Goal: Navigation & Orientation: Find specific page/section

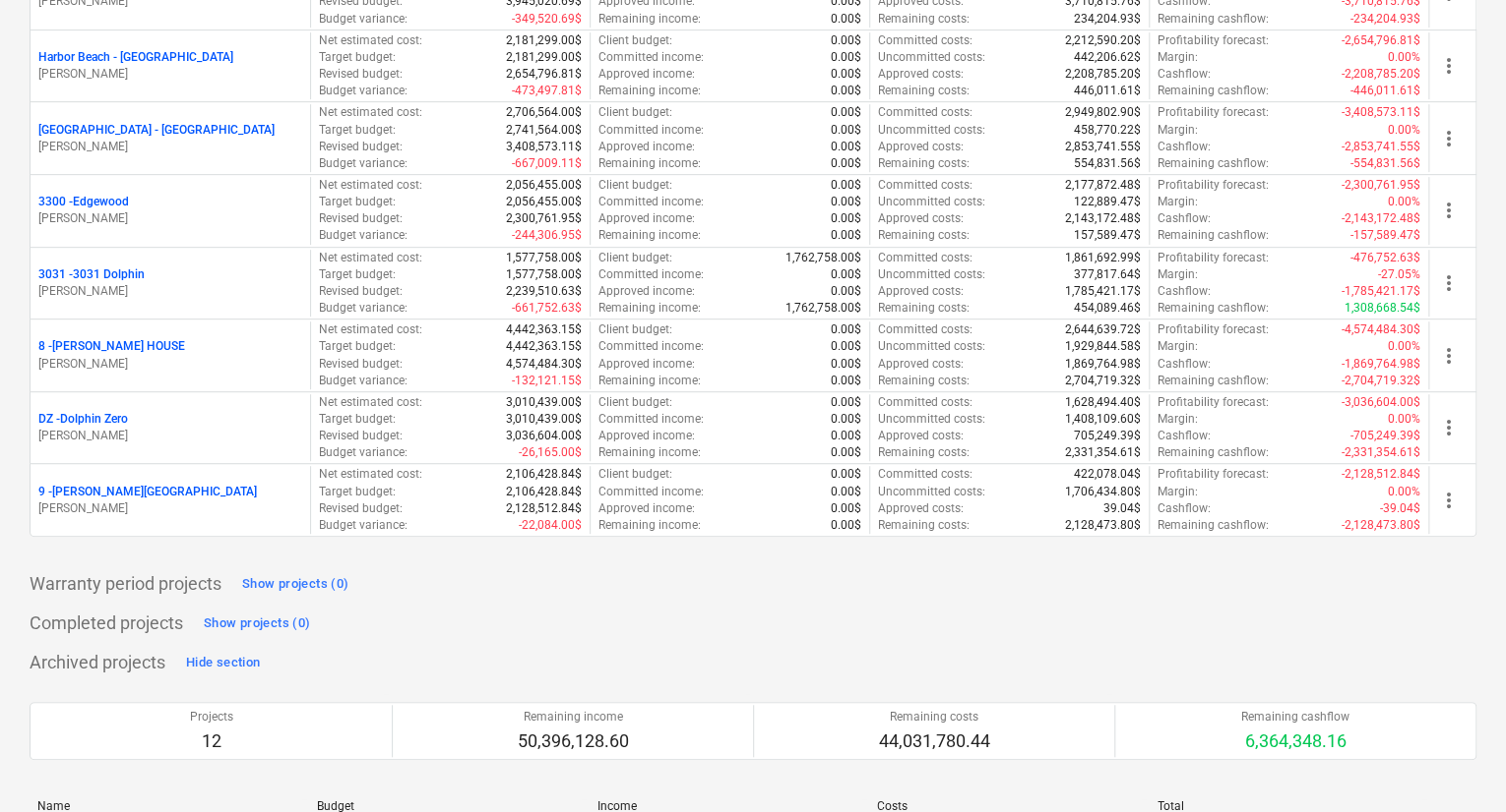
scroll to position [394, 0]
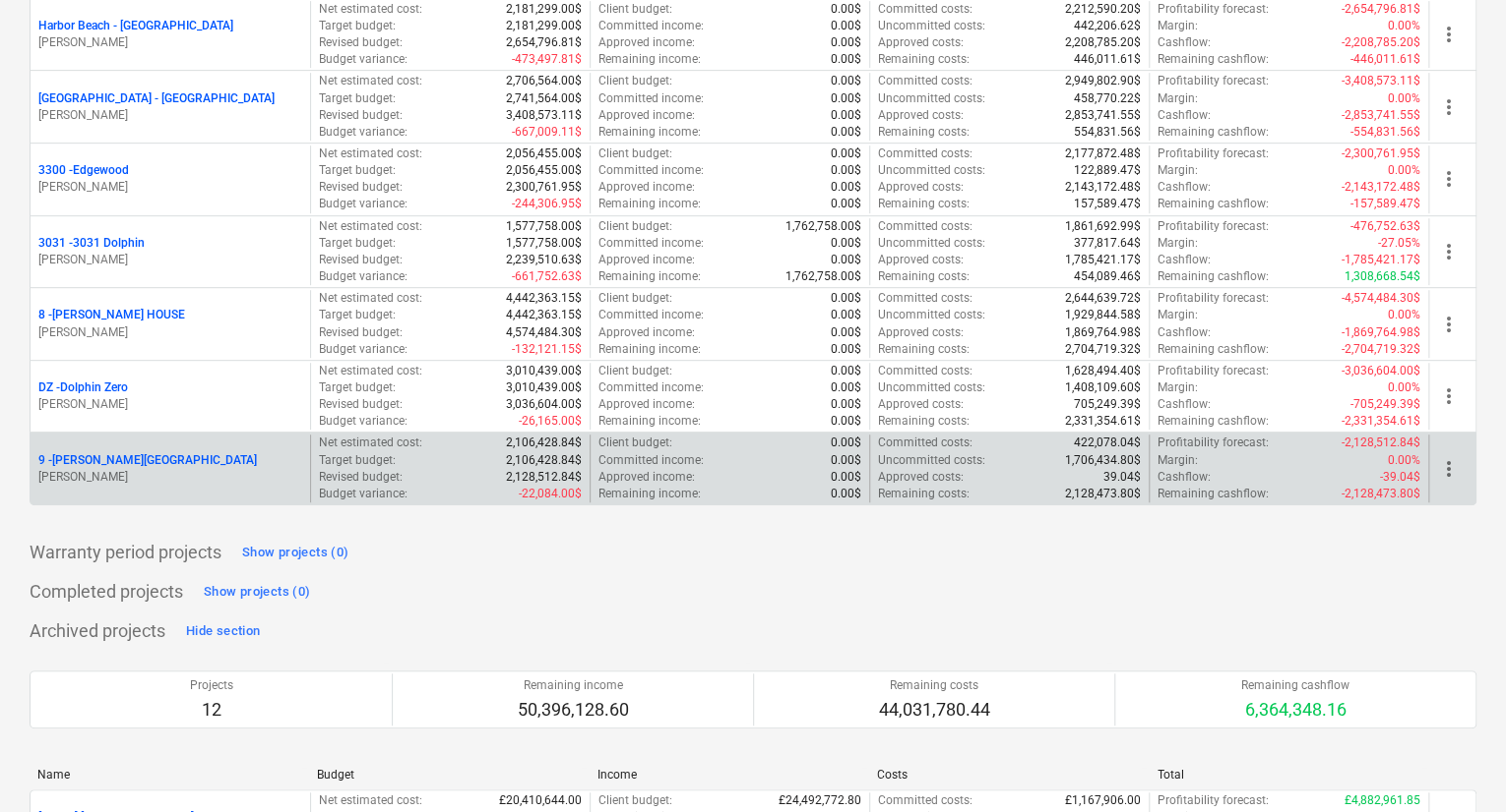
click at [111, 456] on p "9 - [PERSON_NAME][GEOGRAPHIC_DATA]" at bounding box center [147, 460] width 219 height 17
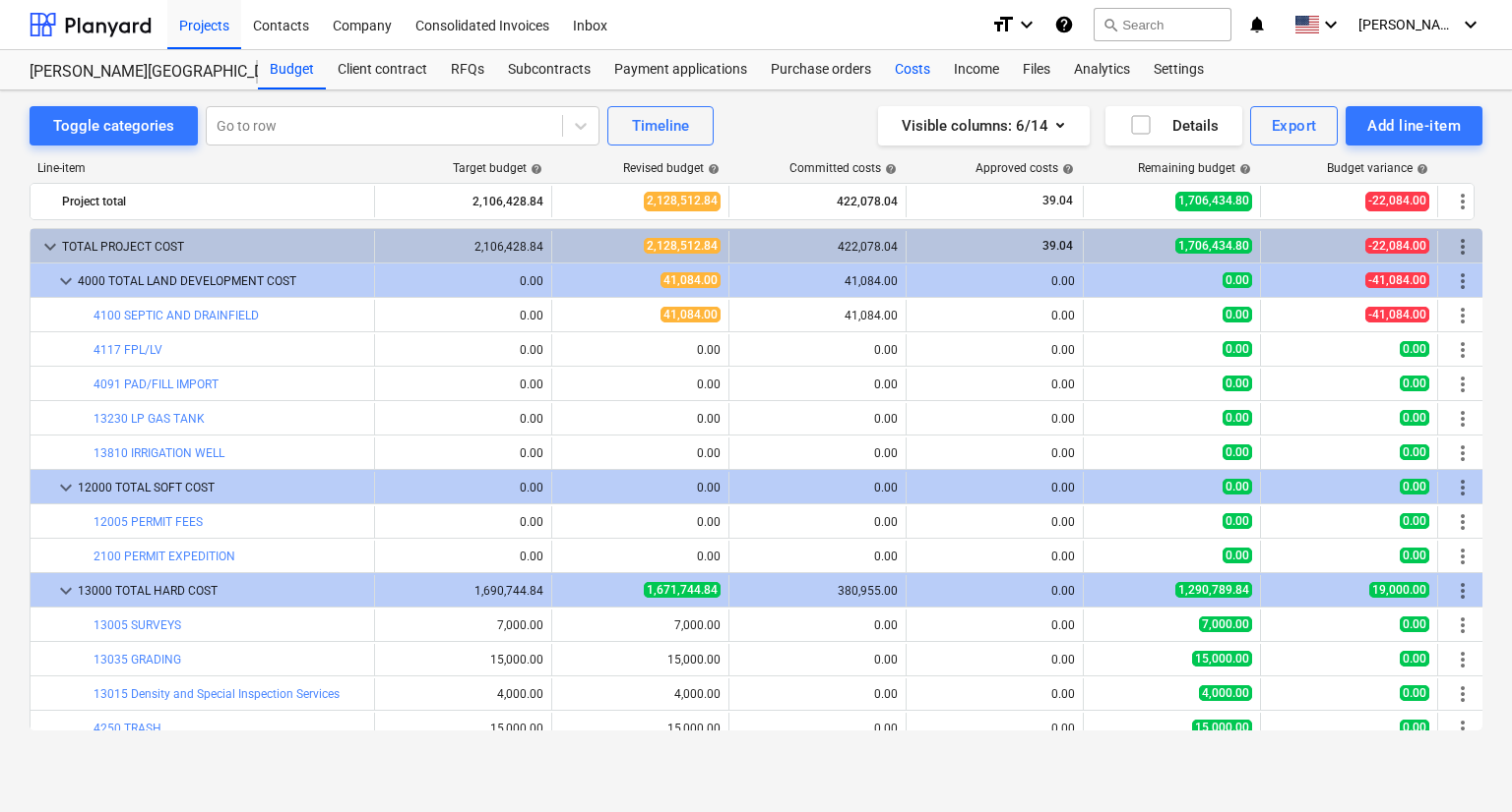
click at [914, 68] on div "Costs" at bounding box center [911, 69] width 59 height 39
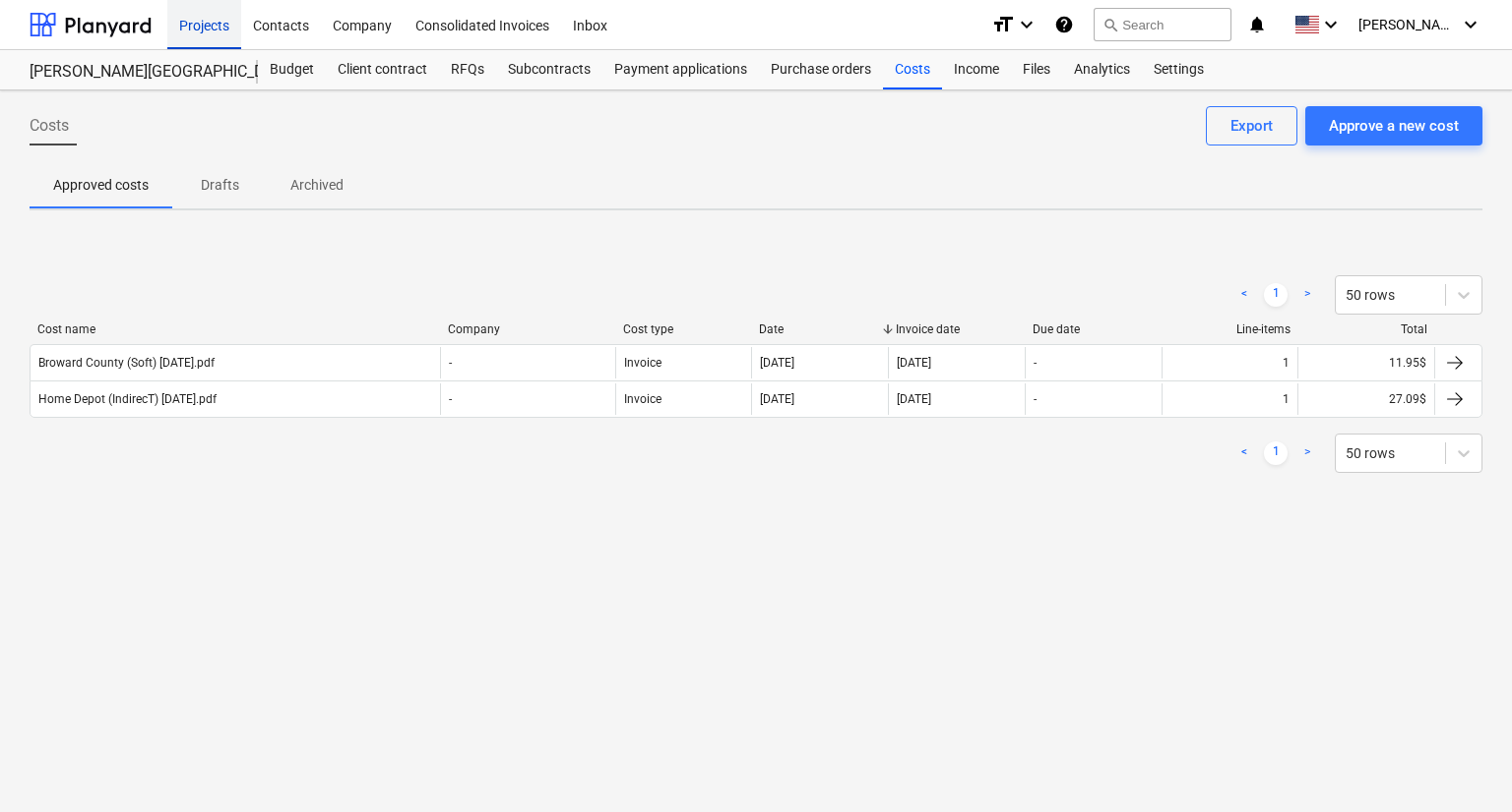
click at [208, 22] on div "Projects" at bounding box center [204, 24] width 74 height 50
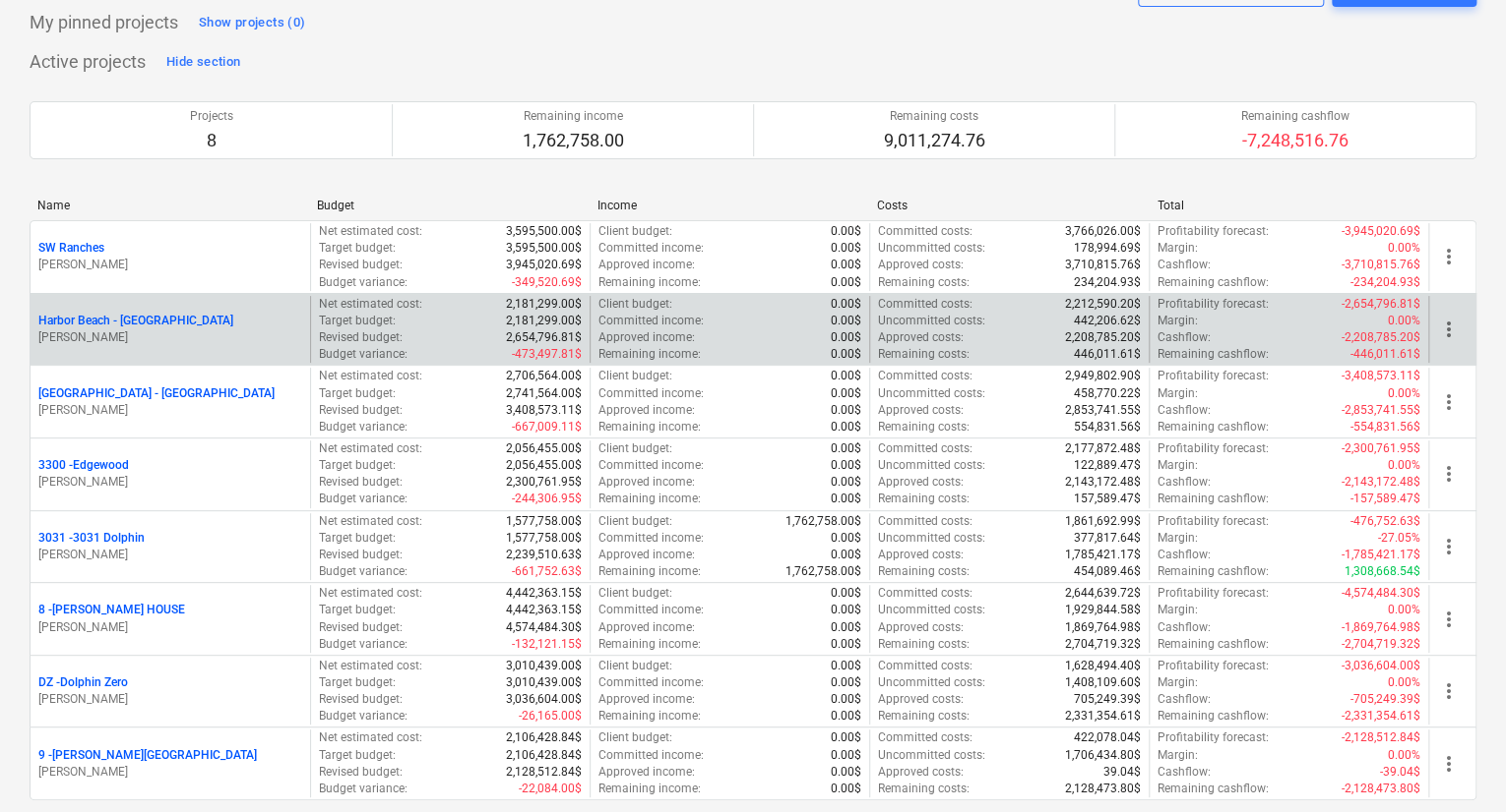
scroll to position [197, 0]
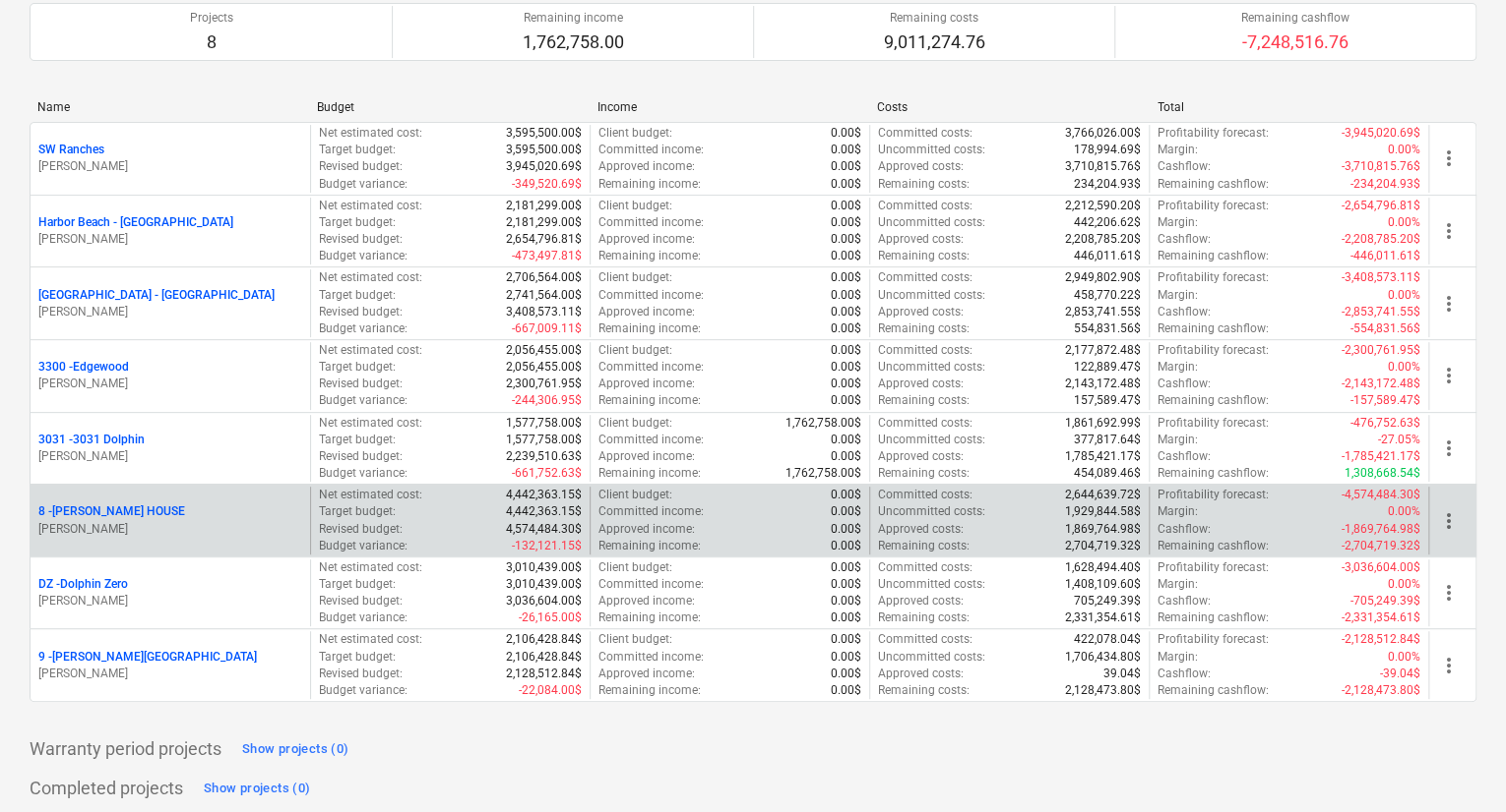
click at [134, 509] on p "8 - [PERSON_NAME] HOUSE" at bounding box center [111, 511] width 147 height 17
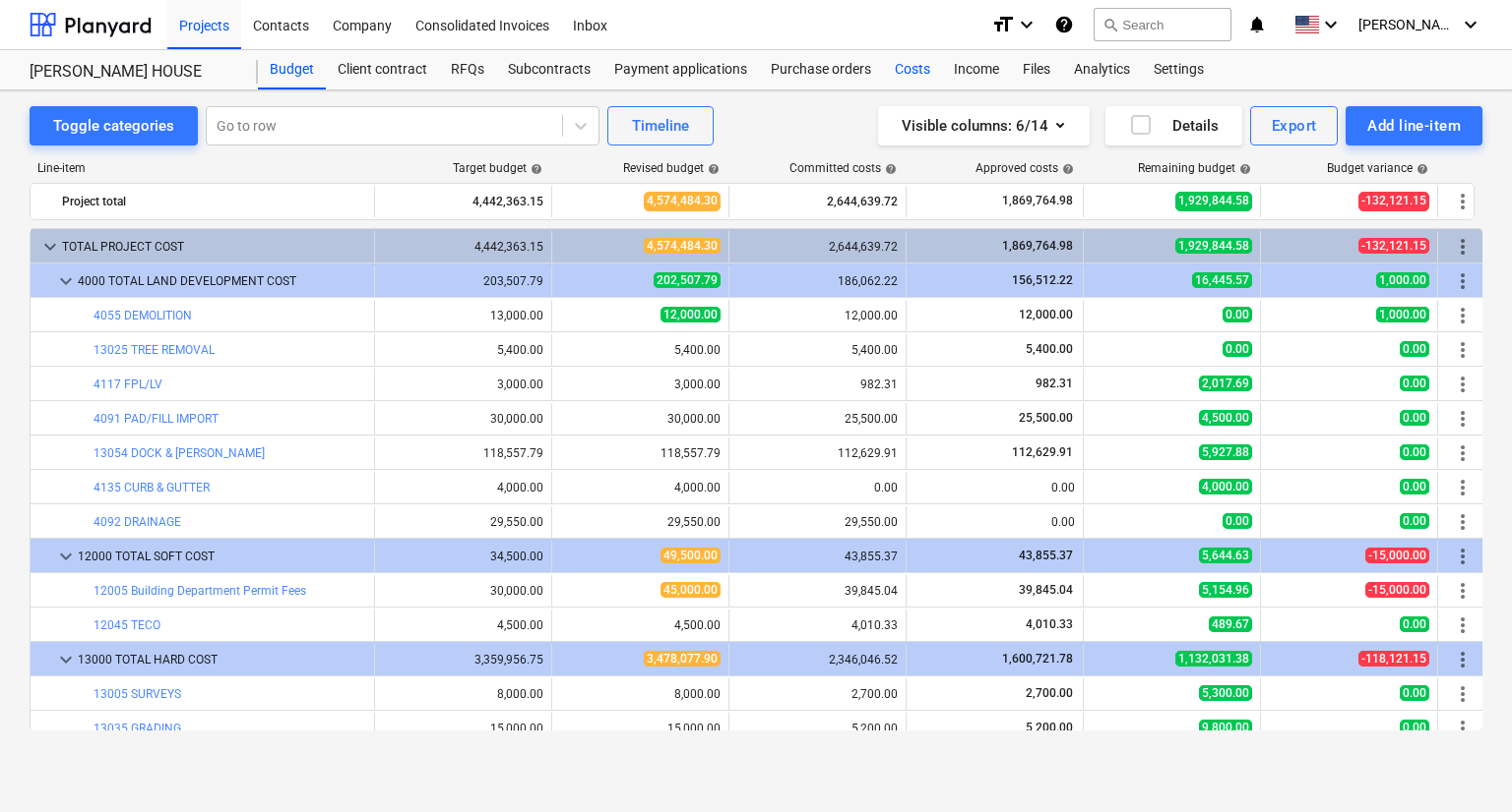
click at [909, 64] on div "Costs" at bounding box center [911, 69] width 59 height 39
